Goal: Task Accomplishment & Management: Use online tool/utility

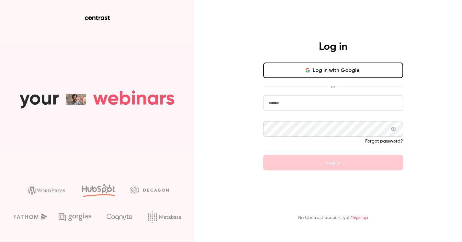
click at [293, 105] on input "email" at bounding box center [333, 103] width 140 height 16
type input "**********"
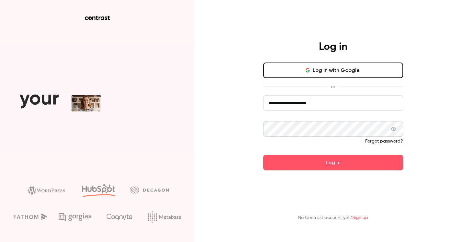
click at [263, 155] on button "Log in" at bounding box center [333, 163] width 140 height 16
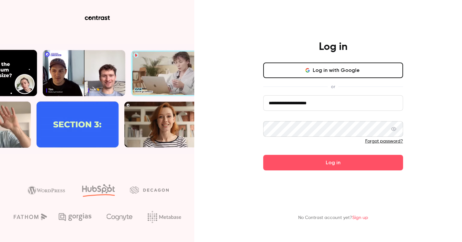
click at [263, 155] on button "Log in" at bounding box center [333, 163] width 140 height 16
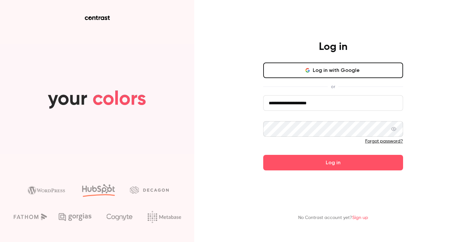
click at [352, 168] on button "Log in" at bounding box center [333, 163] width 140 height 16
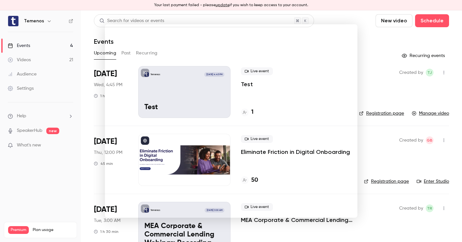
click at [390, 107] on div at bounding box center [231, 121] width 462 height 242
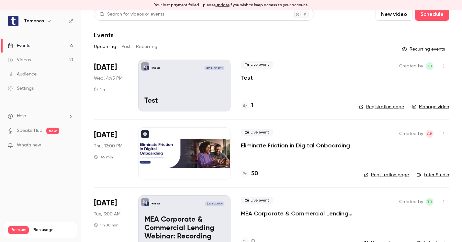
scroll to position [6, 0]
click at [446, 66] on icon "button" at bounding box center [444, 66] width 5 height 5
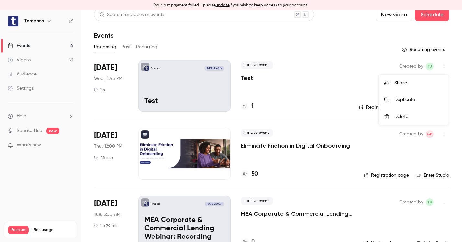
click at [405, 115] on div "Delete" at bounding box center [419, 116] width 49 height 6
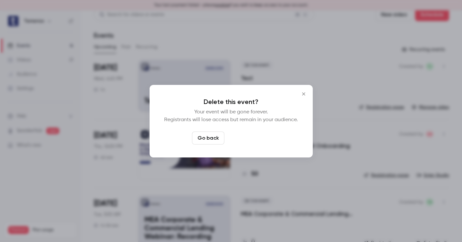
click at [238, 138] on button "Delete event" at bounding box center [248, 138] width 43 height 13
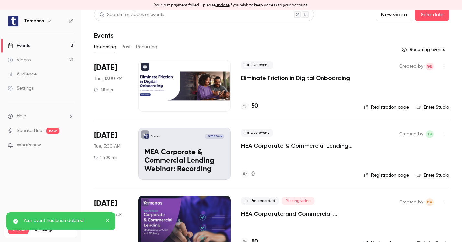
scroll to position [0, 0]
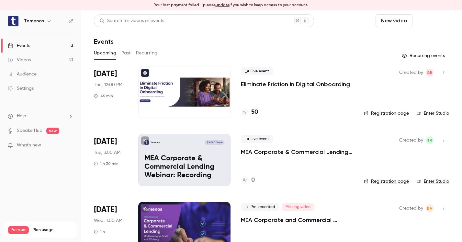
click at [438, 18] on button "Schedule" at bounding box center [432, 20] width 34 height 13
click at [408, 41] on div "One time event" at bounding box center [419, 38] width 49 height 6
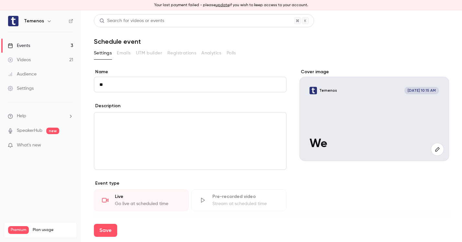
type input "*"
type input "**********"
click at [149, 130] on div "editor" at bounding box center [190, 140] width 192 height 57
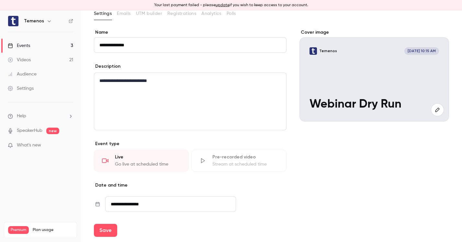
scroll to position [43, 0]
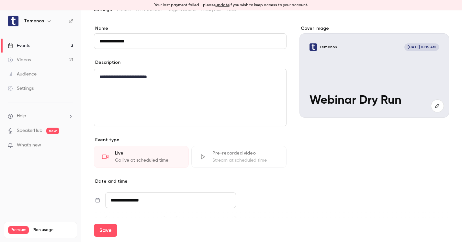
click at [429, 47] on span "[DATE] 10:15 AM" at bounding box center [422, 46] width 35 height 7
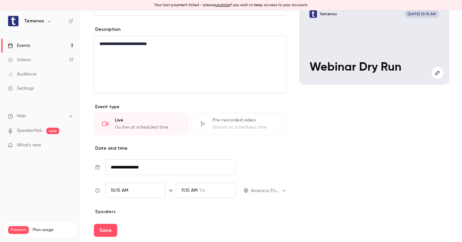
scroll to position [79, 0]
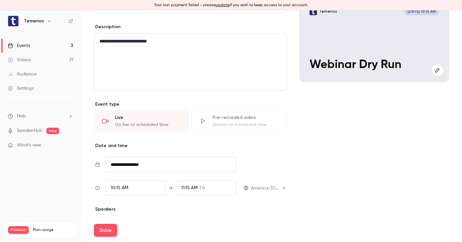
click at [129, 189] on div "10:15 AM" at bounding box center [135, 188] width 60 height 16
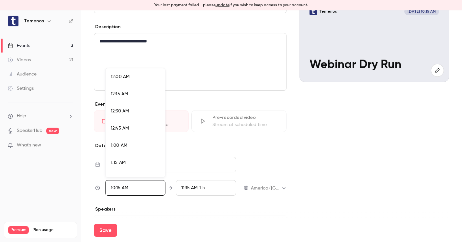
scroll to position [658, 0]
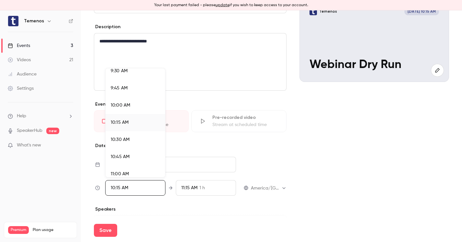
click at [121, 141] on span "10:30 AM" at bounding box center [120, 139] width 19 height 5
click at [190, 187] on div at bounding box center [231, 121] width 462 height 242
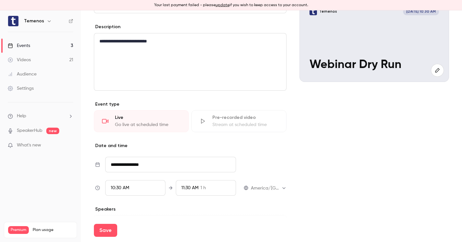
click at [196, 188] on span "11:30 AM" at bounding box center [189, 188] width 17 height 5
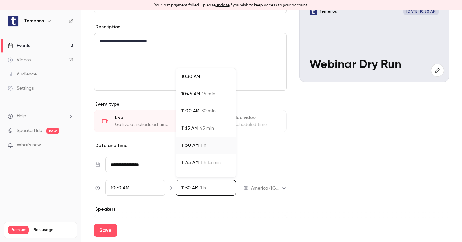
click at [200, 111] on div "11:00 AM 30 min" at bounding box center [205, 111] width 49 height 7
click at [361, 156] on div at bounding box center [231, 121] width 462 height 242
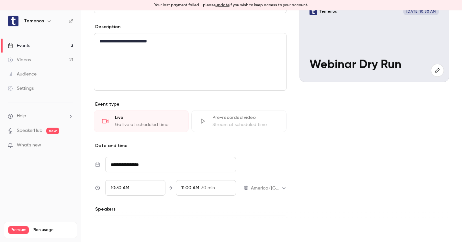
click at [108, 228] on button "Save" at bounding box center [105, 230] width 23 height 13
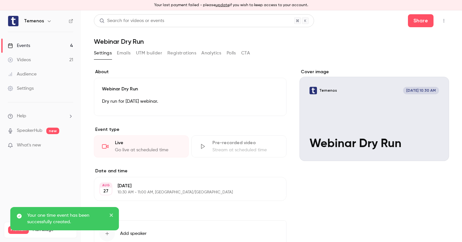
click at [444, 22] on icon "button" at bounding box center [444, 20] width 5 height 5
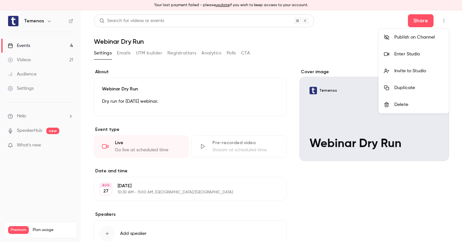
click at [287, 38] on div at bounding box center [231, 121] width 462 height 242
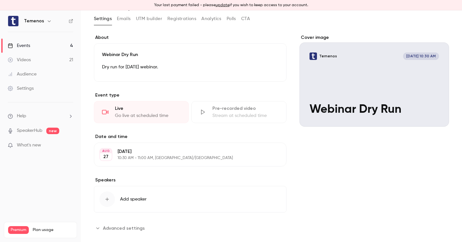
scroll to position [45, 0]
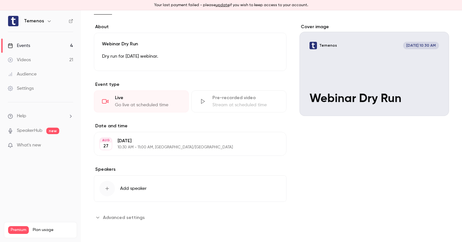
click at [107, 190] on icon "button" at bounding box center [107, 188] width 5 height 5
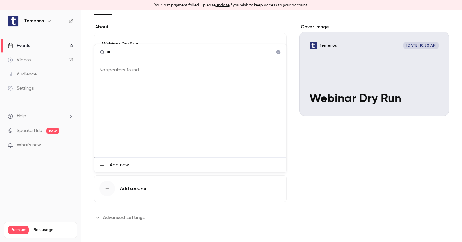
type input "*"
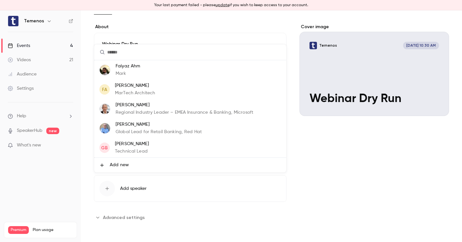
click at [321, 189] on div at bounding box center [231, 121] width 462 height 242
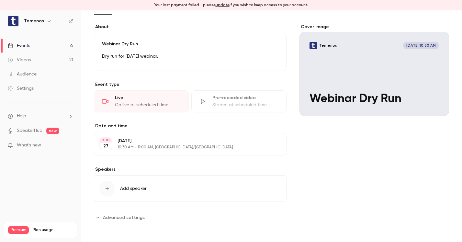
click at [99, 217] on icon "Advanced settings" at bounding box center [97, 217] width 5 height 5
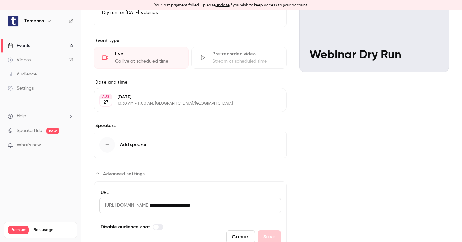
scroll to position [118, 0]
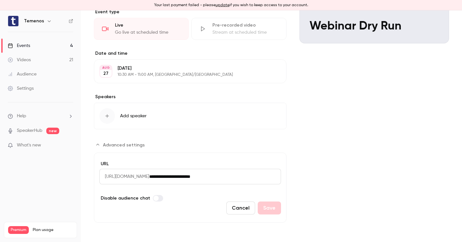
drag, startPoint x: 257, startPoint y: 177, endPoint x: 102, endPoint y: 176, distance: 155.2
click at [102, 176] on div "**********" at bounding box center [190, 177] width 182 height 16
click at [105, 177] on span "[URL][DOMAIN_NAME]" at bounding box center [124, 177] width 50 height 16
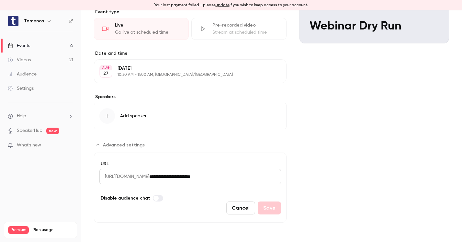
click at [105, 177] on span "[URL][DOMAIN_NAME]" at bounding box center [124, 177] width 50 height 16
drag, startPoint x: 105, startPoint y: 177, endPoint x: 263, endPoint y: 176, distance: 158.1
click at [264, 176] on div "**********" at bounding box center [190, 177] width 182 height 16
click at [240, 161] on label "URL" at bounding box center [190, 164] width 182 height 6
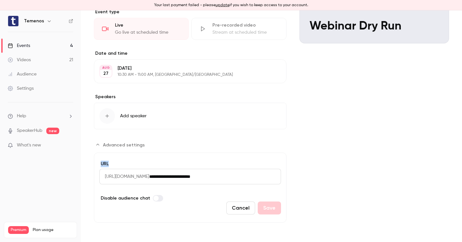
click at [240, 209] on button "Cancel" at bounding box center [240, 208] width 29 height 13
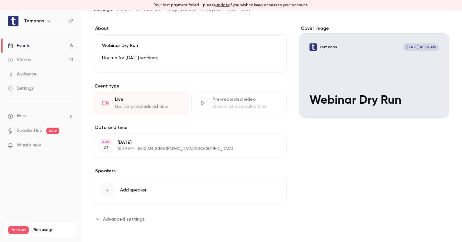
scroll to position [42, 0]
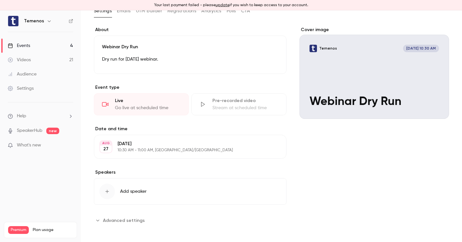
click at [21, 42] on link "Events 4" at bounding box center [40, 46] width 81 height 14
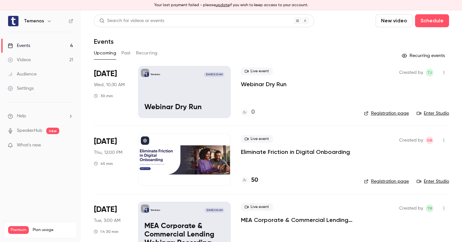
click at [444, 73] on icon "button" at bounding box center [444, 72] width 5 height 5
click at [410, 108] on div "Invite to Studio" at bounding box center [419, 106] width 49 height 6
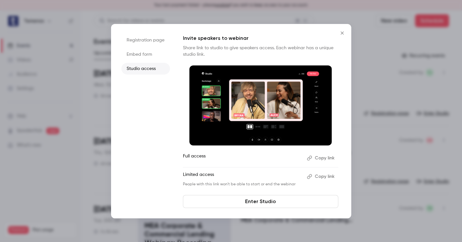
click at [318, 158] on button "Copy link" at bounding box center [322, 158] width 34 height 10
click at [248, 200] on link "Enter Studio" at bounding box center [261, 201] width 156 height 13
